Goal: Task Accomplishment & Management: Complete application form

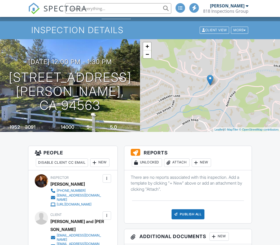
scroll to position [45, 0]
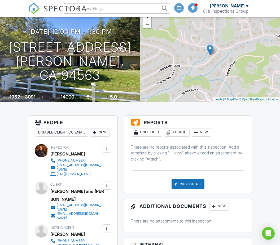
click at [90, 137] on div "New" at bounding box center [99, 132] width 19 height 8
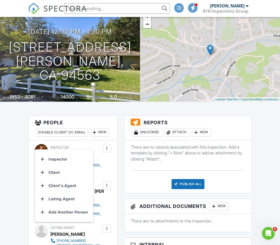
scroll to position [0, 0]
click at [59, 198] on li "Listing Agent" at bounding box center [64, 199] width 52 height 13
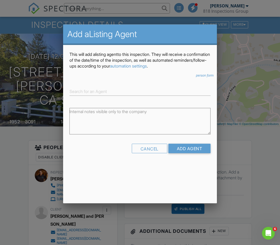
scroll to position [16, 0]
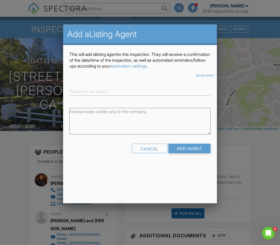
click at [189, 149] on input "Add Agent" at bounding box center [189, 149] width 42 height 10
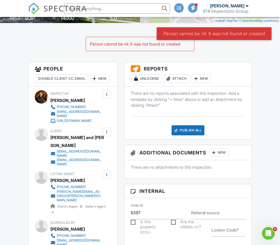
scroll to position [126, 0]
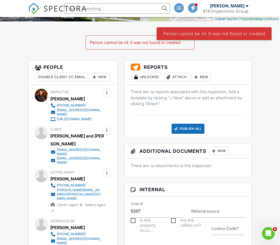
click at [90, 81] on div "New" at bounding box center [99, 77] width 19 height 8
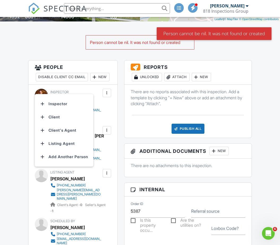
click at [57, 159] on li "Add Another Person" at bounding box center [64, 156] width 52 height 13
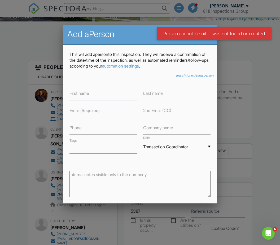
click at [106, 93] on input "text" at bounding box center [102, 93] width 67 height 13
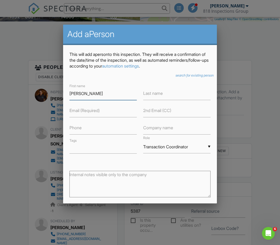
type input "[PERSON_NAME]"
click at [178, 97] on input "text" at bounding box center [176, 93] width 67 height 13
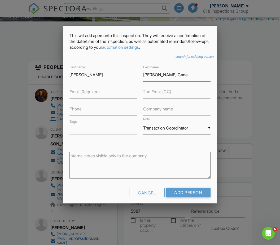
scroll to position [18, 0]
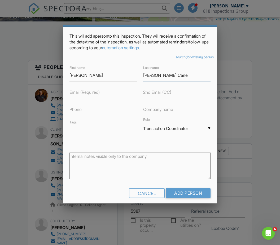
type input "[PERSON_NAME] Cane"
click at [100, 94] on label "Email (Required)" at bounding box center [84, 92] width 30 height 6
click at [95, 110] on input "text" at bounding box center [102, 109] width 67 height 13
click at [104, 94] on input "text" at bounding box center [102, 92] width 67 height 13
type input "[DOMAIN_NAME]"
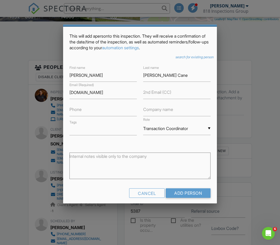
click at [188, 197] on input "Add Person" at bounding box center [188, 194] width 45 height 10
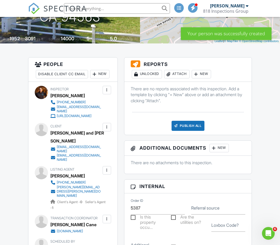
scroll to position [87, 0]
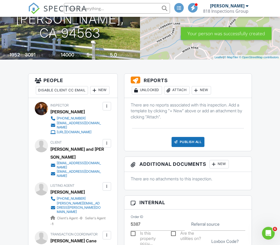
click at [171, 89] on div at bounding box center [168, 90] width 5 height 5
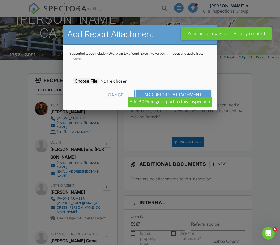
click at [121, 69] on input "Name" at bounding box center [140, 66] width 135 height 13
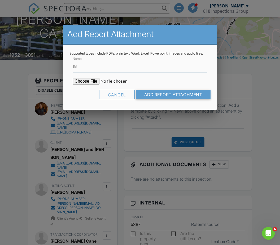
type input "1"
type input "Termite"
click at [89, 85] on input "file" at bounding box center [118, 81] width 90 height 6
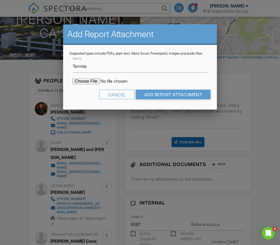
type input "C:\fakepath\181 Lomardy Termite Report.pdf"
click at [173, 99] on input "Add Report Attachment" at bounding box center [173, 95] width 75 height 10
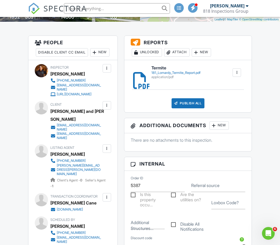
scroll to position [154, 0]
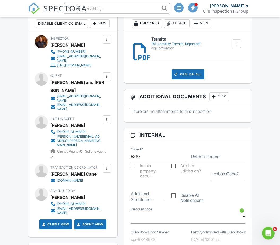
click at [104, 166] on div at bounding box center [106, 168] width 5 height 5
click at [98, 178] on li "Edit" at bounding box center [94, 184] width 27 height 13
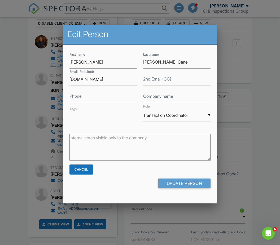
click at [194, 117] on input "Transaction Coordinator" at bounding box center [176, 115] width 67 height 13
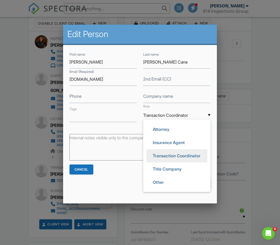
click at [159, 185] on span "Other" at bounding box center [159, 182] width 20 height 13
type input "Other"
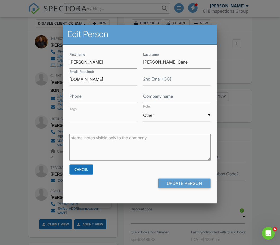
click at [198, 120] on input "Other" at bounding box center [176, 115] width 67 height 13
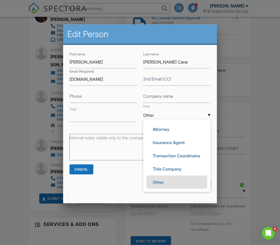
click at [162, 188] on span "Other" at bounding box center [159, 182] width 20 height 13
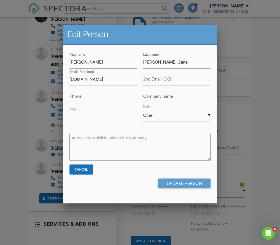
click at [187, 186] on input "Update Person" at bounding box center [184, 184] width 53 height 10
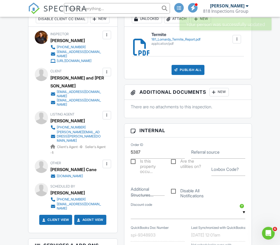
scroll to position [159, 0]
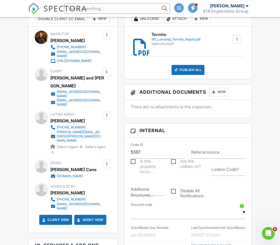
click at [90, 23] on div "New" at bounding box center [99, 19] width 19 height 8
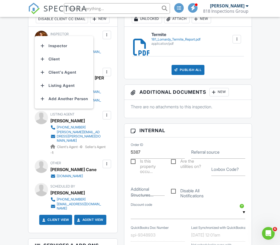
click at [75, 90] on li "Listing Agent" at bounding box center [64, 85] width 52 height 13
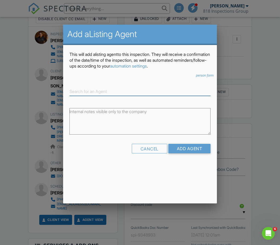
click at [120, 89] on input at bounding box center [139, 91] width 141 height 9
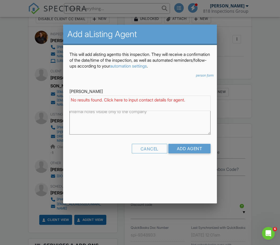
type input "Ann newton cane"
click at [194, 149] on input "Add Agent" at bounding box center [189, 149] width 42 height 10
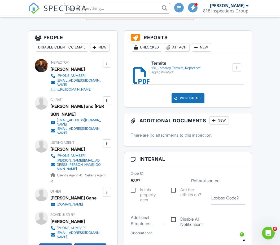
click at [90, 52] on div "New" at bounding box center [99, 47] width 19 height 8
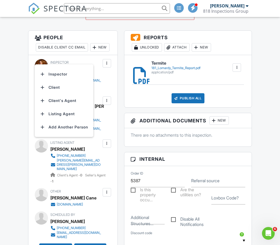
click at [69, 114] on li "Listing Agent" at bounding box center [64, 113] width 52 height 13
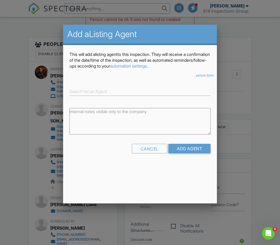
scroll to position [149, 0]
click at [149, 151] on div "Cancel" at bounding box center [150, 149] width 36 height 10
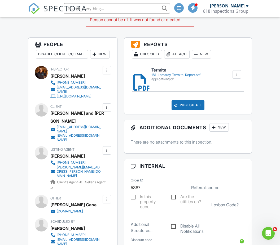
click at [90, 59] on div "New" at bounding box center [99, 54] width 19 height 8
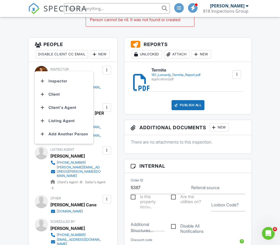
click at [59, 136] on li "Add Another Person" at bounding box center [64, 134] width 52 height 13
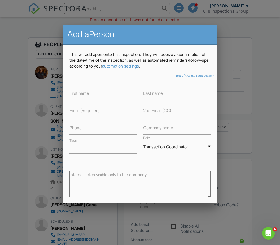
click at [101, 95] on input "text" at bounding box center [102, 93] width 67 height 13
type input "[PERSON_NAME]"
click at [168, 93] on input "text" at bounding box center [176, 93] width 67 height 13
type input "Hi do"
click at [106, 114] on input "text" at bounding box center [102, 110] width 67 height 13
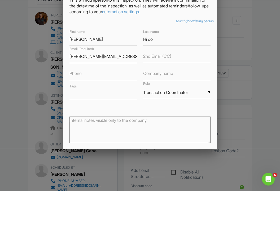
type input "[PERSON_NAME][EMAIL_ADDRESS][DOMAIN_NAME]"
click at [91, 122] on input "text" at bounding box center [102, 128] width 67 height 13
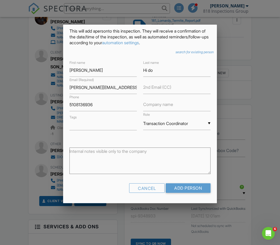
scroll to position [23, 0]
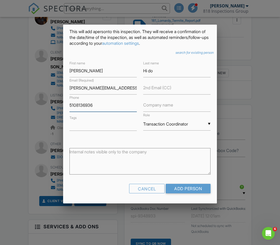
type input "5108136936"
click at [181, 192] on input "Add Person" at bounding box center [188, 189] width 45 height 10
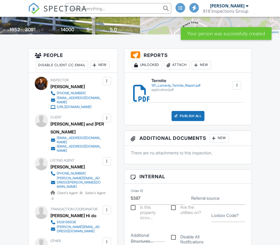
scroll to position [113, 0]
click at [108, 208] on div at bounding box center [106, 210] width 5 height 5
click at [99, 220] on li "Edit" at bounding box center [94, 226] width 27 height 13
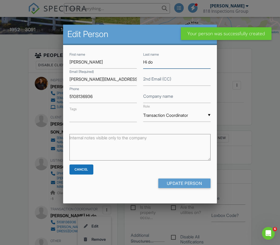
click at [169, 60] on input "Hi do" at bounding box center [176, 62] width 67 height 13
click at [168, 64] on input "Hi do" at bounding box center [176, 62] width 67 height 13
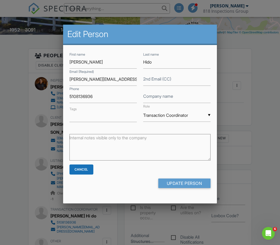
scroll to position [113, 0]
type input "Hido"
click at [187, 185] on input "Update Person" at bounding box center [184, 184] width 53 height 10
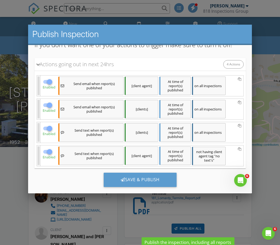
scroll to position [45, 0]
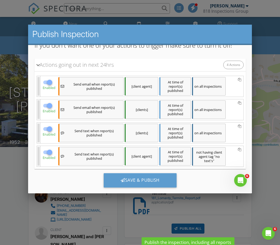
click at [140, 181] on div "Save & Publish" at bounding box center [139, 180] width 73 height 14
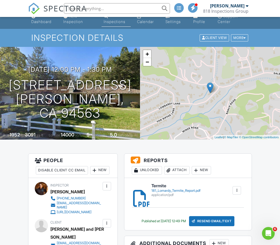
scroll to position [107, 0]
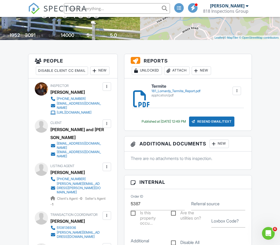
click at [106, 164] on div at bounding box center [106, 166] width 5 height 5
click at [94, 177] on li "Edit" at bounding box center [94, 183] width 27 height 13
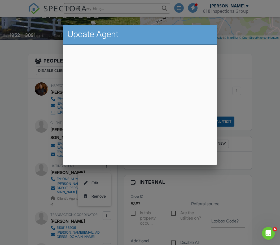
click at [267, 119] on div at bounding box center [140, 126] width 280 height 307
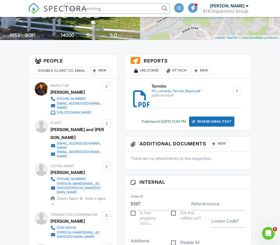
click at [106, 164] on div at bounding box center [106, 166] width 5 height 5
click at [100, 177] on li "Edit" at bounding box center [94, 183] width 27 height 13
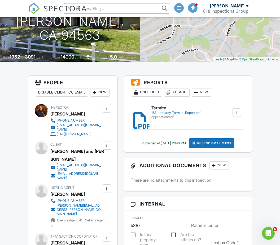
scroll to position [85, 0]
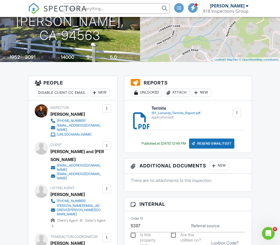
click at [223, 143] on div "Resend Email/Text" at bounding box center [212, 144] width 46 height 10
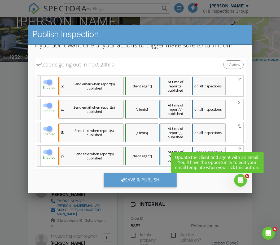
scroll to position [45, 0]
click at [143, 181] on div "Save & Publish" at bounding box center [139, 180] width 73 height 14
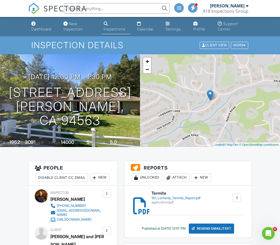
click at [184, 202] on div "application/pdf" at bounding box center [175, 203] width 49 height 4
